Goal: Task Accomplishment & Management: Manage account settings

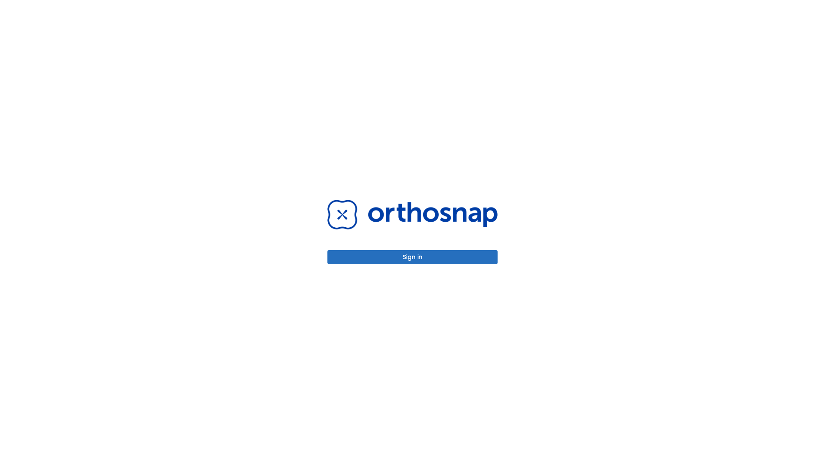
click at [413, 257] on button "Sign in" at bounding box center [412, 257] width 170 height 14
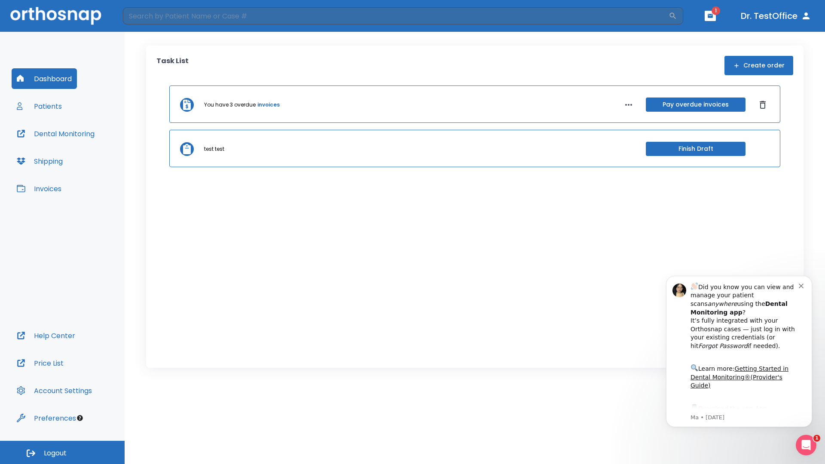
click at [62, 453] on span "Logout" at bounding box center [55, 453] width 23 height 9
